Goal: Transaction & Acquisition: Purchase product/service

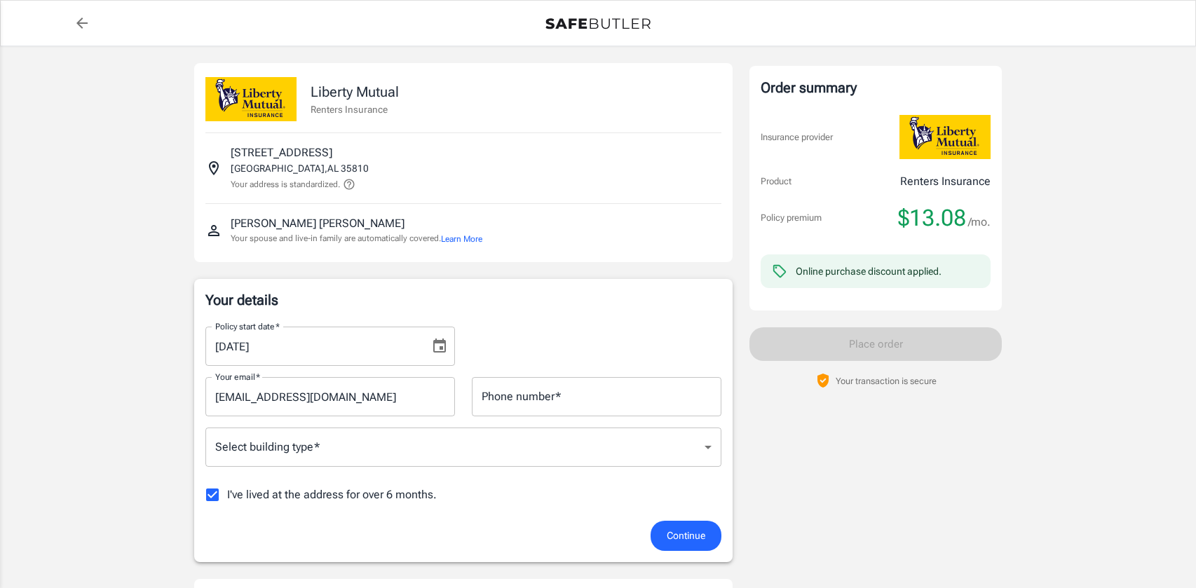
click at [208, 495] on input "I've lived at the address for over 6 months." at bounding box center [212, 494] width 29 height 29
checkbox input "false"
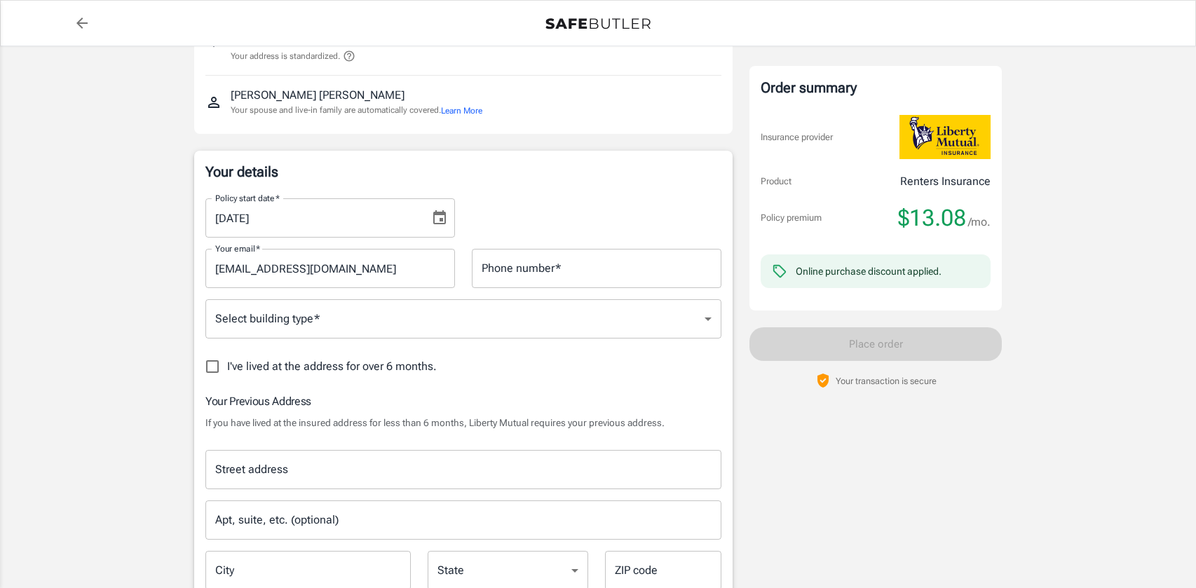
scroll to position [129, 0]
click at [334, 479] on input "Street address" at bounding box center [463, 469] width 503 height 27
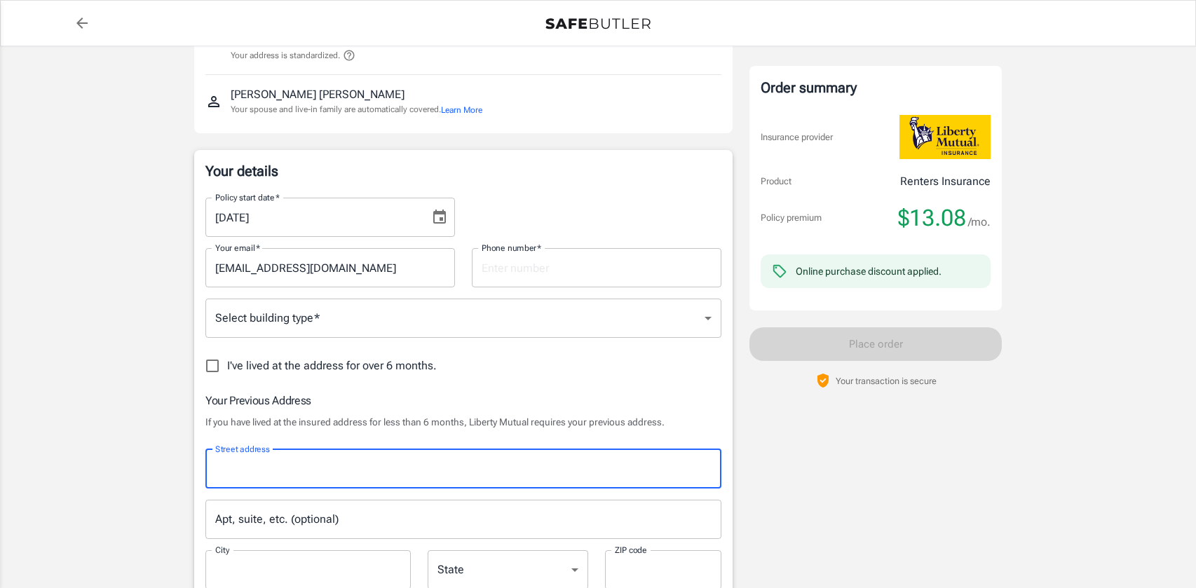
type input "4816 Lumary Drive"
type input "2564290560"
type input "huntsville"
type input "35810"
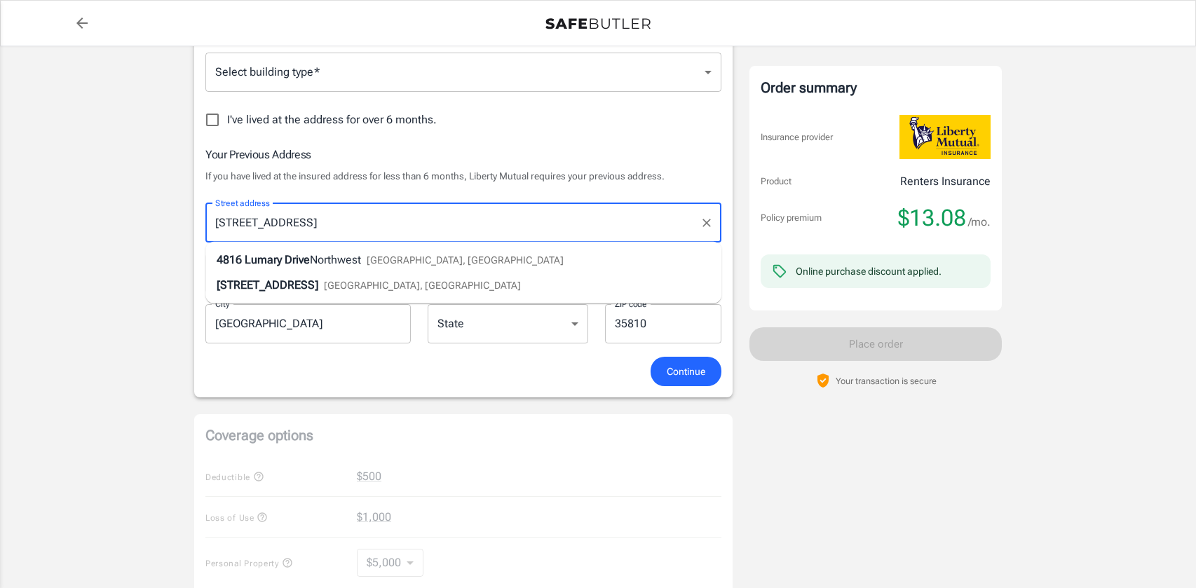
scroll to position [307, 0]
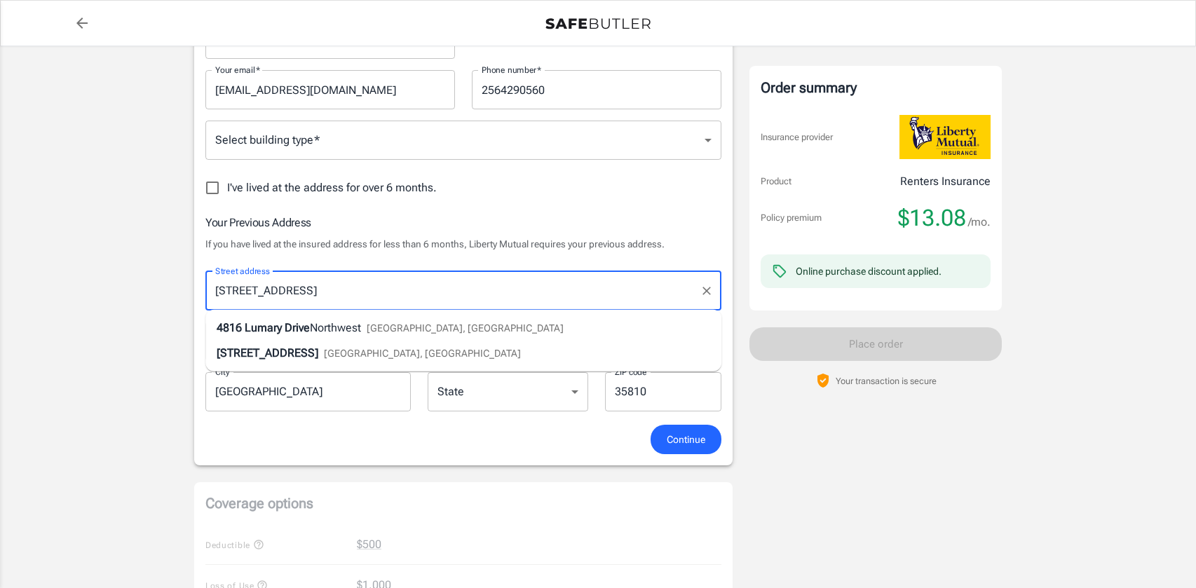
click at [463, 135] on body "Policy premium $ 13.08 /mo Liberty Mutual Renters Insurance 4909 LUMARY DR NW H…" at bounding box center [598, 461] width 1196 height 1536
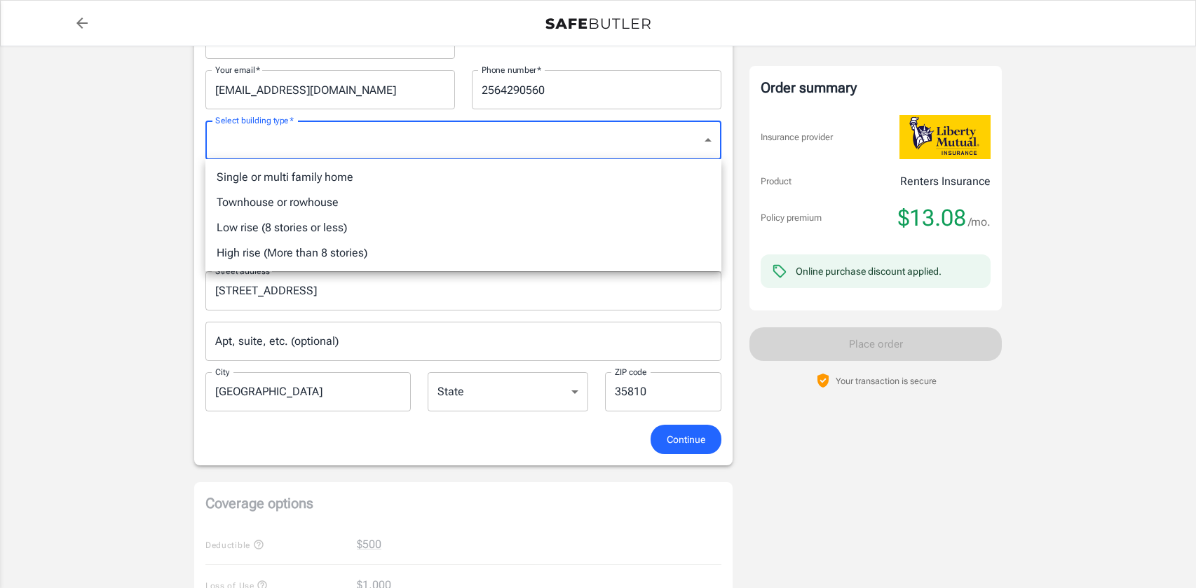
click at [435, 187] on li "Single or multi family home" at bounding box center [463, 177] width 516 height 25
type input "singlefamily"
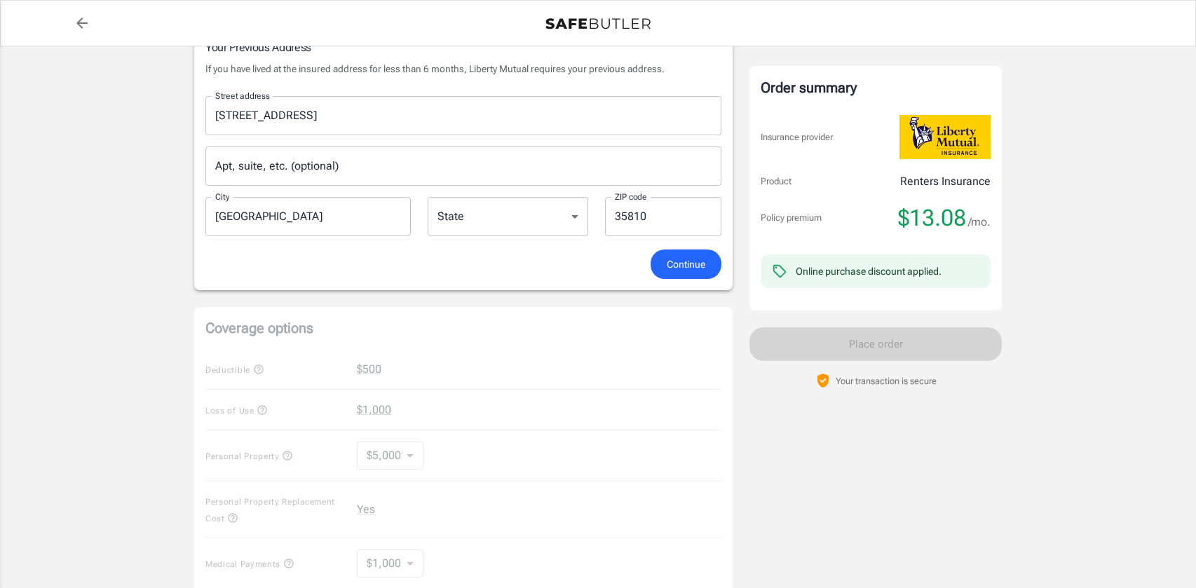
scroll to position [482, 0]
click at [677, 265] on span "Continue" at bounding box center [686, 266] width 39 height 18
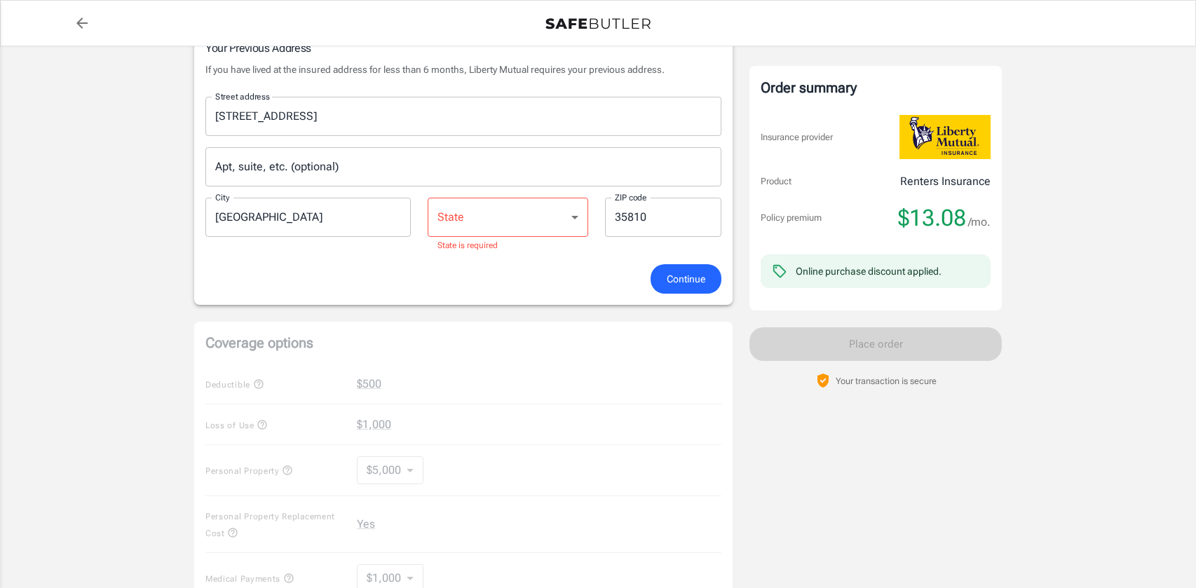
click at [521, 228] on select "Alabama Alaska Arizona Arkansas California Colorado Connecticut Delaware Distri…" at bounding box center [508, 217] width 161 height 39
select select "AL"
click at [428, 198] on select "Alabama Alaska Arizona Arkansas California Colorado Connecticut Delaware Distri…" at bounding box center [508, 217] width 161 height 39
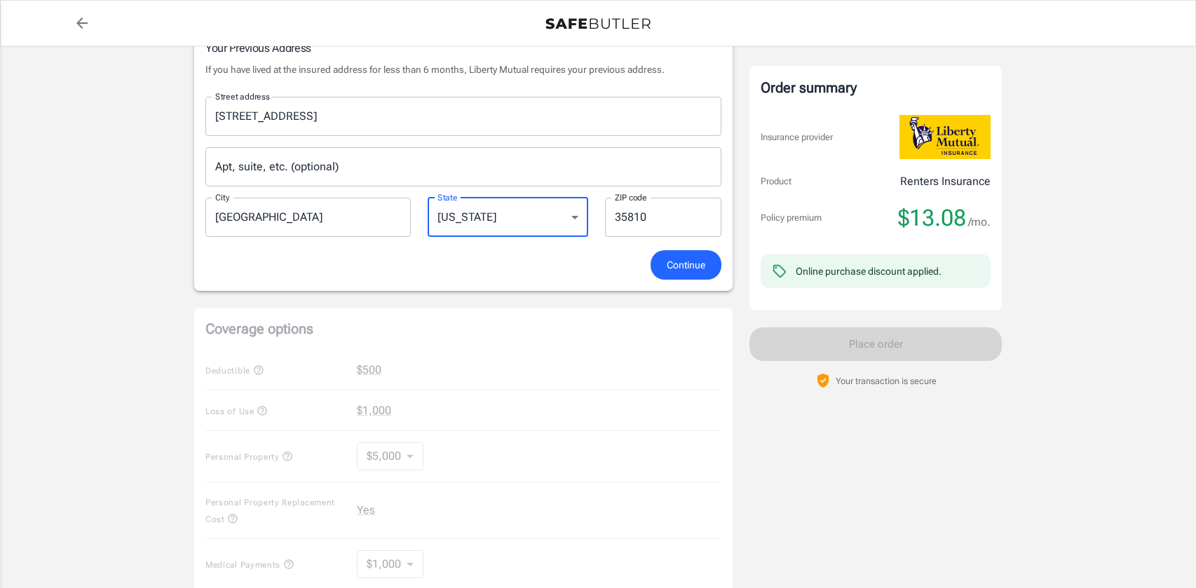
click at [672, 260] on span "Continue" at bounding box center [686, 266] width 39 height 18
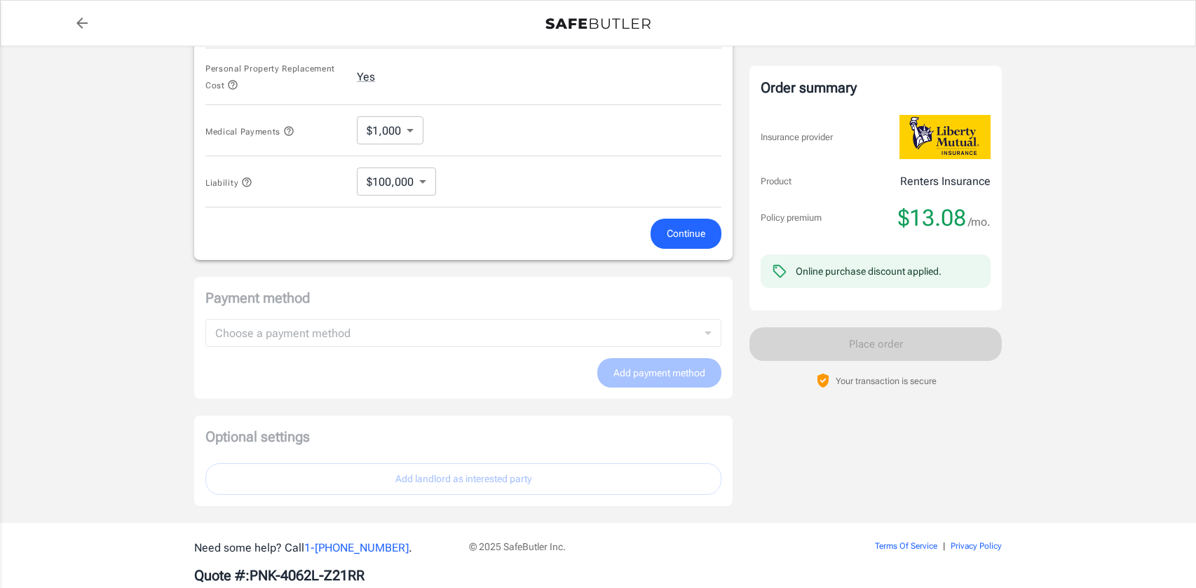
scroll to position [757, 0]
click at [684, 229] on span "Continue" at bounding box center [686, 235] width 39 height 18
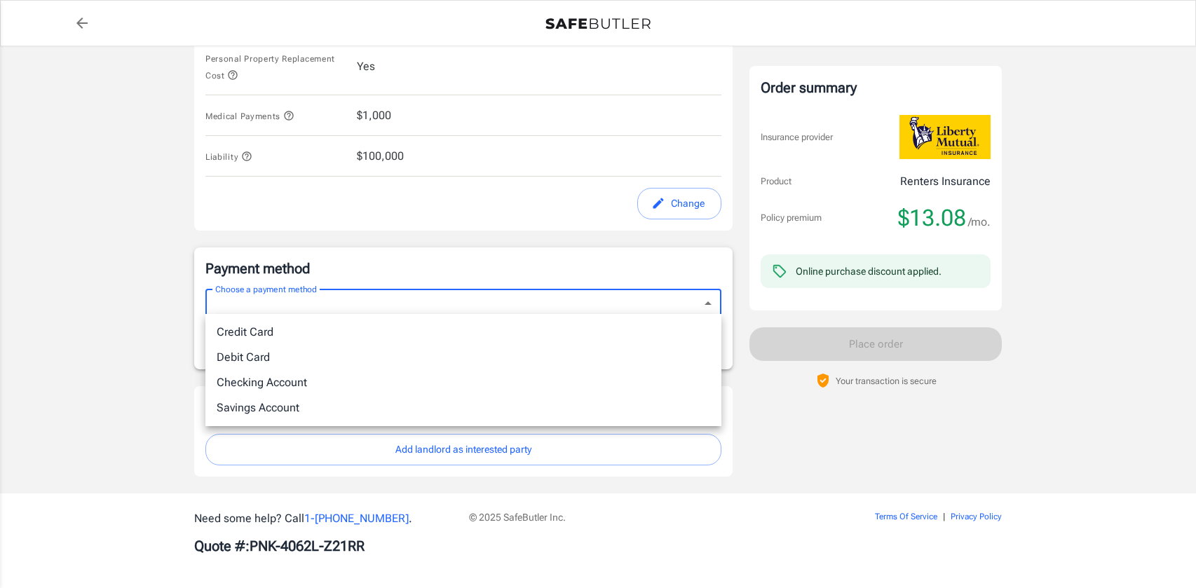
click at [616, 351] on li "Debit Card" at bounding box center [463, 357] width 516 height 25
type input "debit"
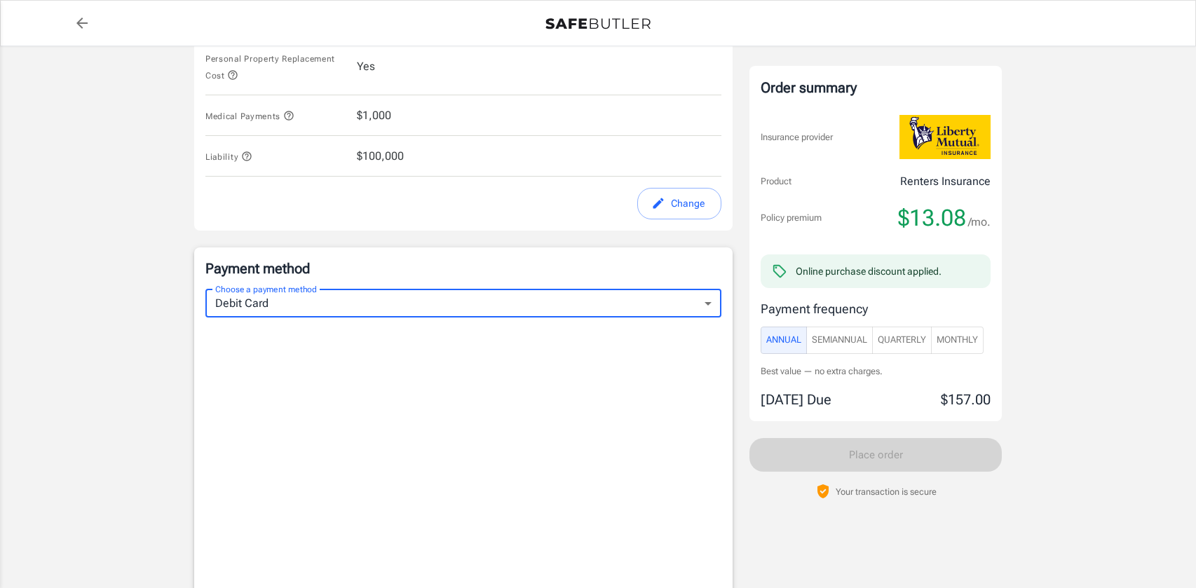
click at [960, 344] on span "Monthly" at bounding box center [957, 340] width 41 height 16
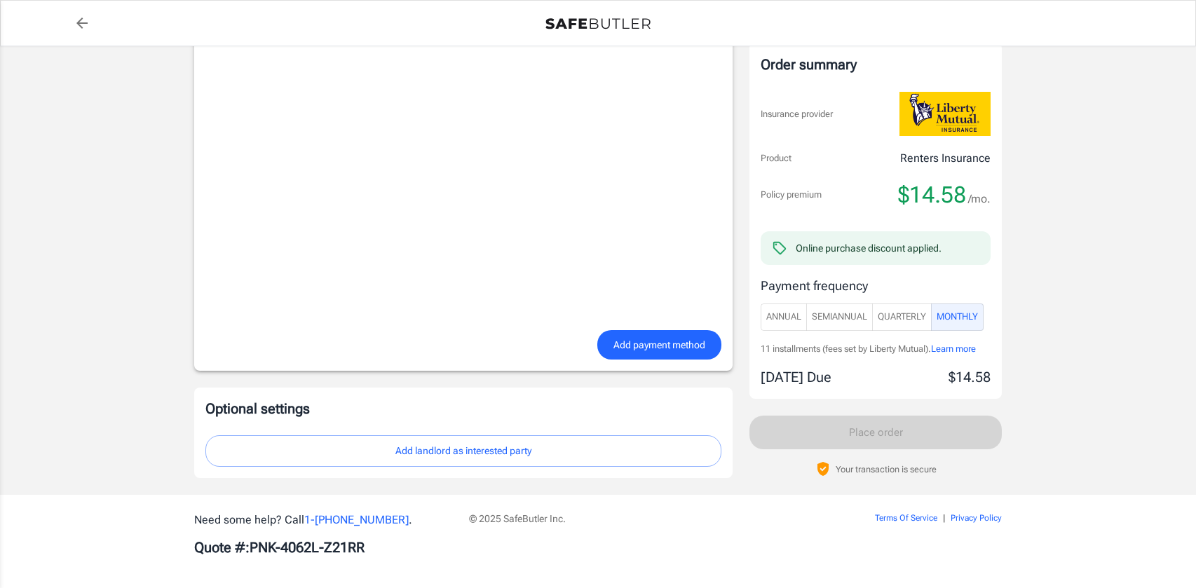
scroll to position [1112, 0]
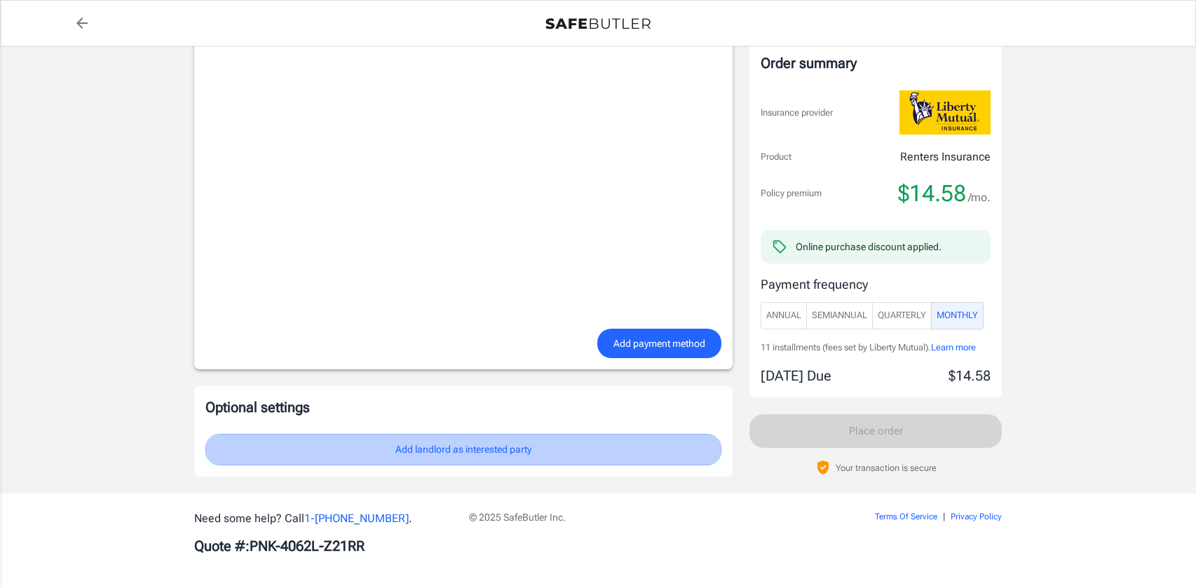
click at [417, 448] on button "Add landlord as interested party" at bounding box center [463, 450] width 516 height 32
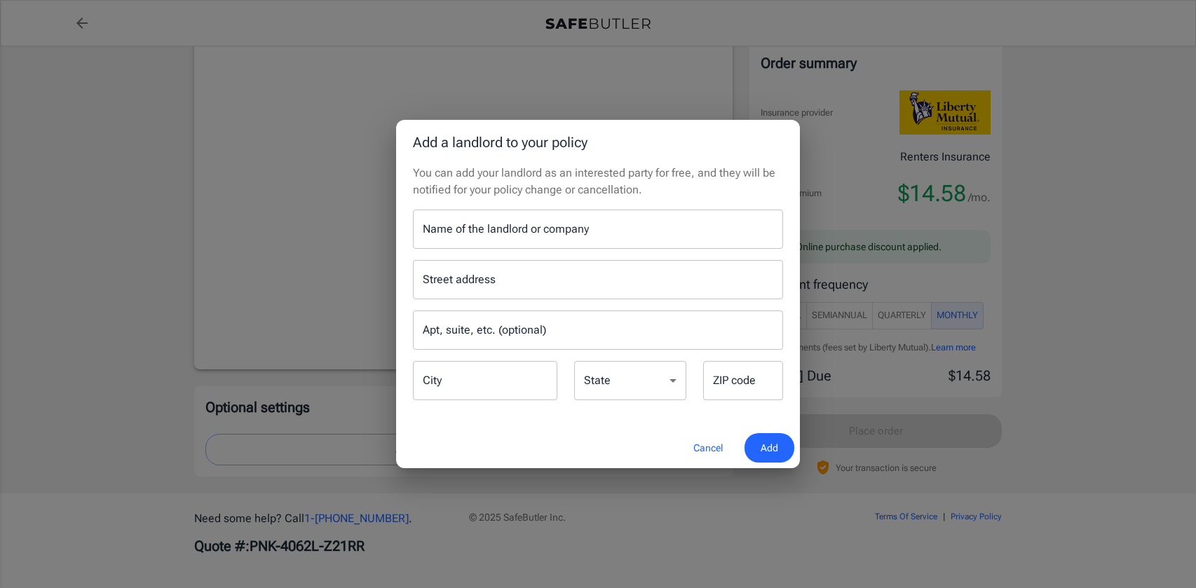
click at [703, 442] on button "Cancel" at bounding box center [708, 448] width 62 height 30
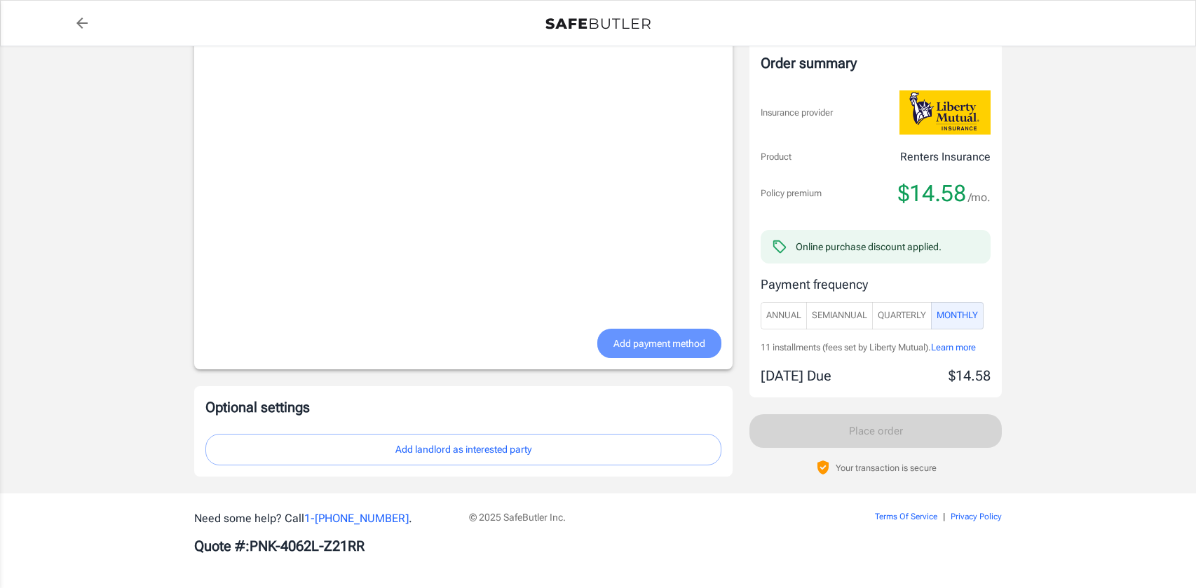
click at [643, 335] on span "Add payment method" at bounding box center [660, 344] width 92 height 18
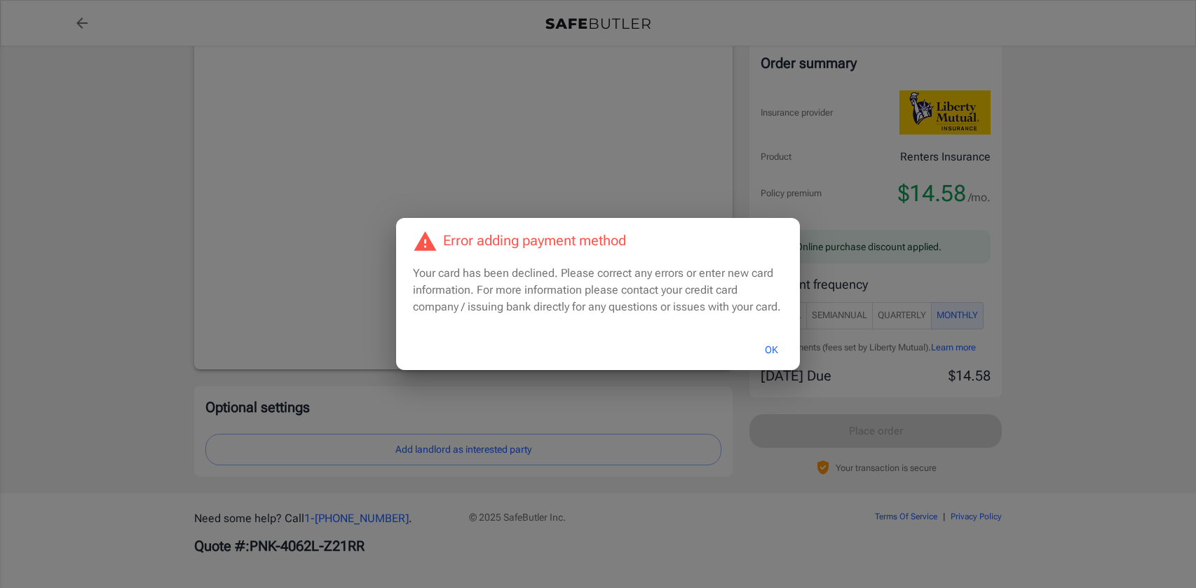
click at [754, 340] on button "OK" at bounding box center [772, 350] width 46 height 30
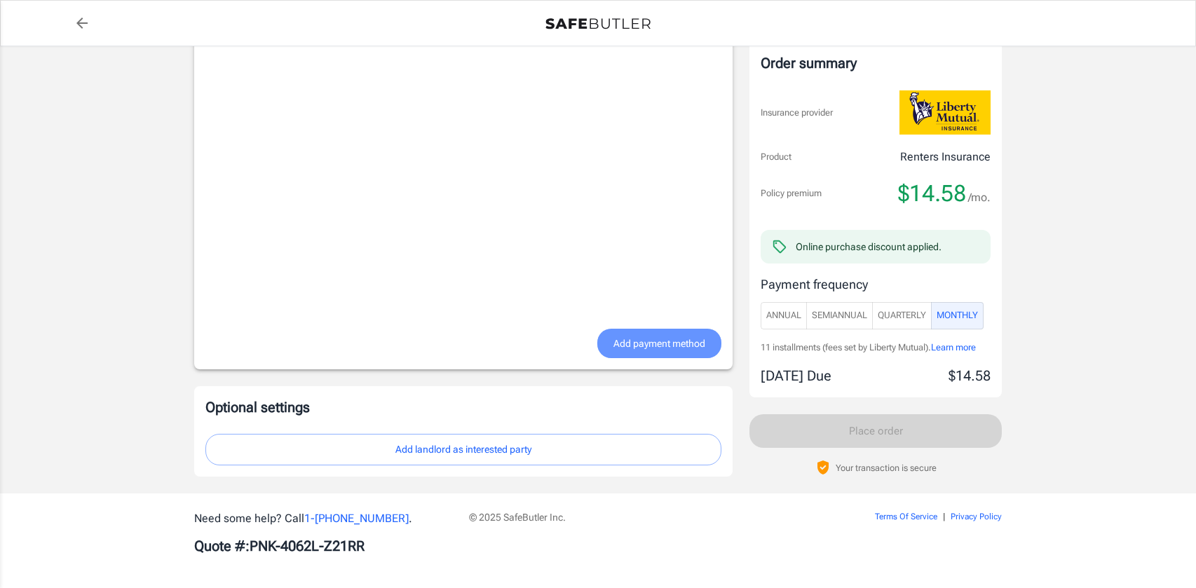
click at [657, 331] on button "Add payment method" at bounding box center [659, 344] width 124 height 30
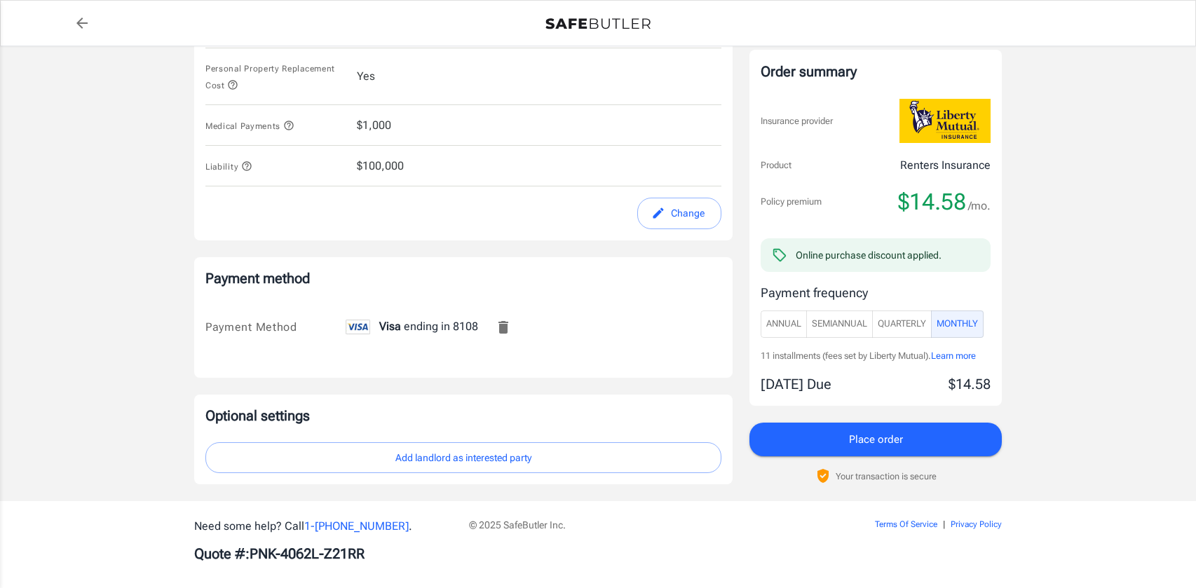
scroll to position [754, 0]
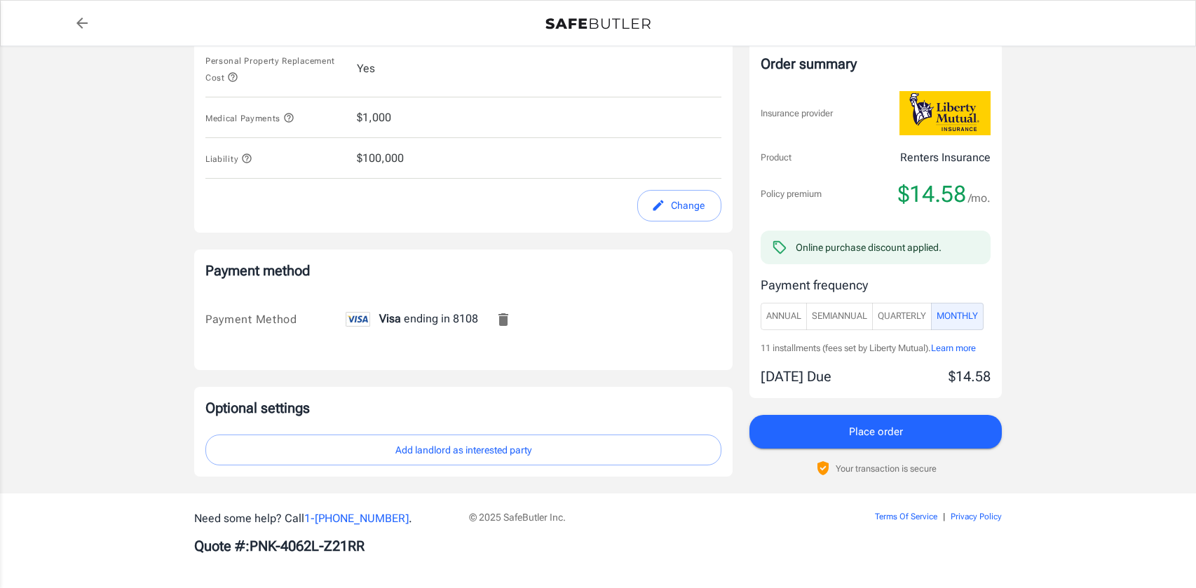
click at [905, 423] on button "Place order" at bounding box center [876, 432] width 252 height 34
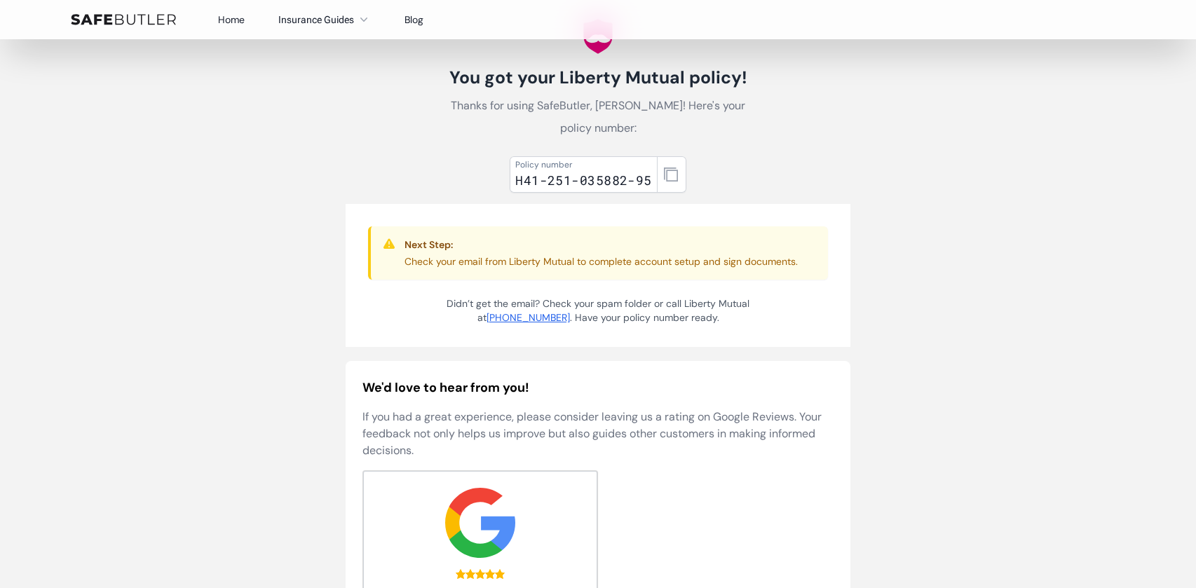
scroll to position [67, 0]
drag, startPoint x: 518, startPoint y: 177, endPoint x: 743, endPoint y: 180, distance: 225.1
click at [743, 180] on div "Policy number H41-251-035882-95 Next Step: Check your email from Liberty Mutual…" at bounding box center [598, 403] width 505 height 505
click at [583, 182] on div "H41-251-035882-95" at bounding box center [583, 180] width 137 height 20
drag, startPoint x: 515, startPoint y: 178, endPoint x: 651, endPoint y: 182, distance: 136.1
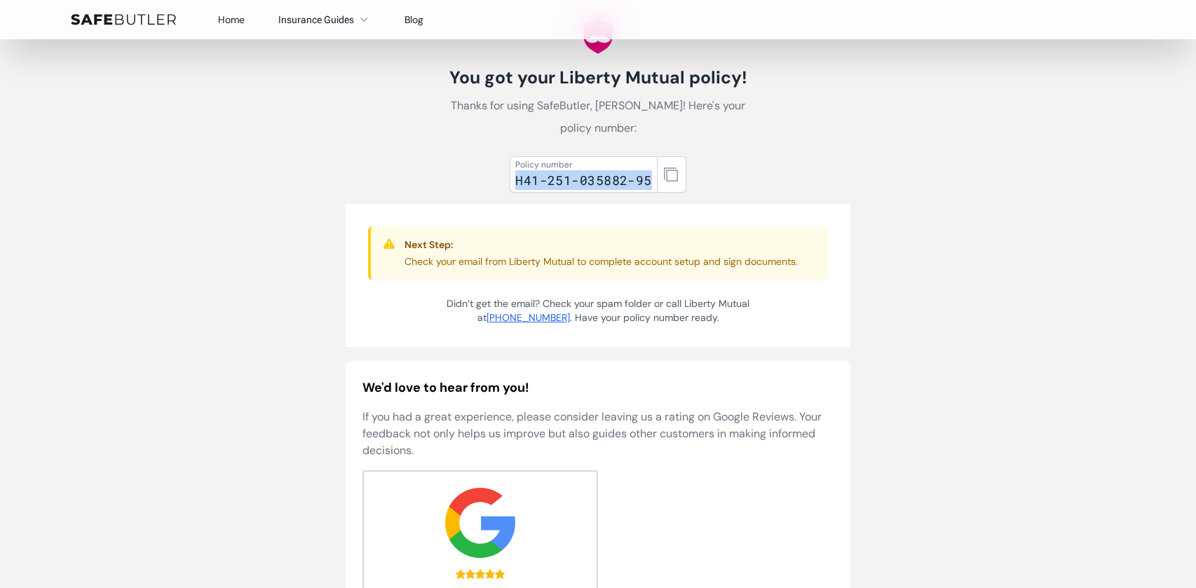
click at [651, 182] on div "Policy number H41-251-035882-95" at bounding box center [584, 174] width 148 height 36
copy div "H41-251-035882-95"
